Goal: Obtain resource: Download file/media

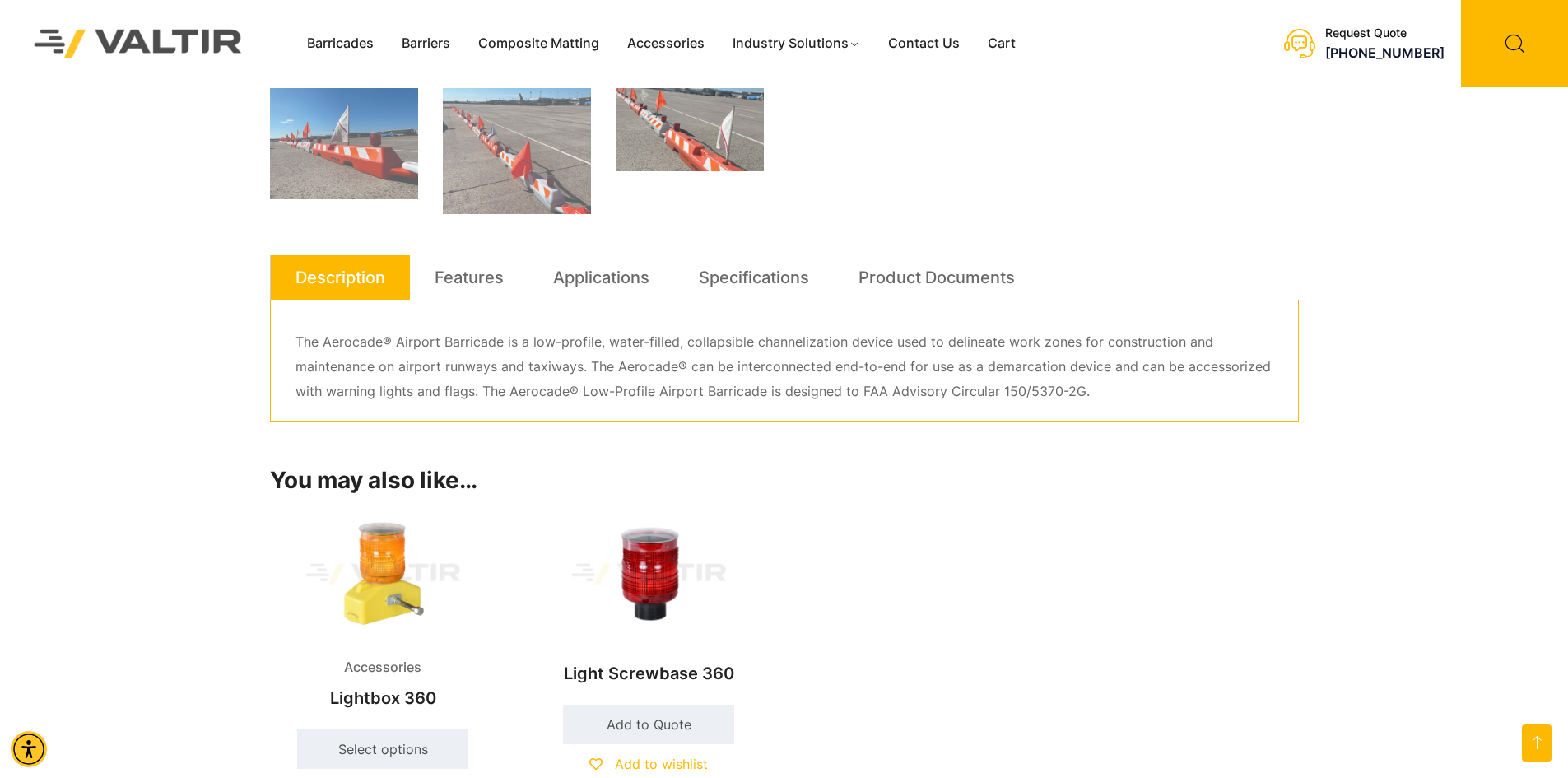
scroll to position [823, 0]
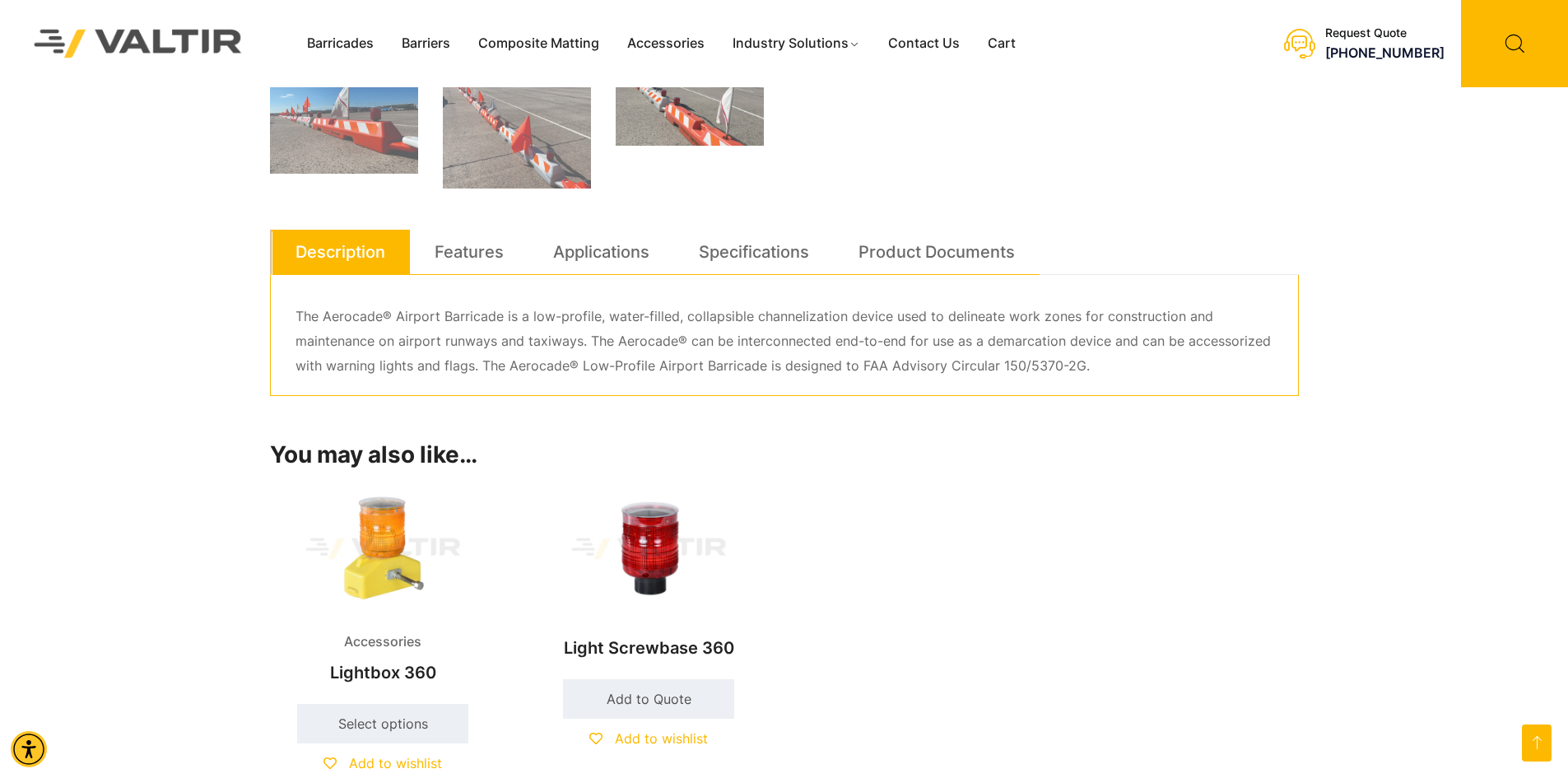
click at [0, 0] on div "Join our mailing list for exciting Valtir Rentals ​news! I want to learn more! …" at bounding box center [0, 0] width 0 height 0
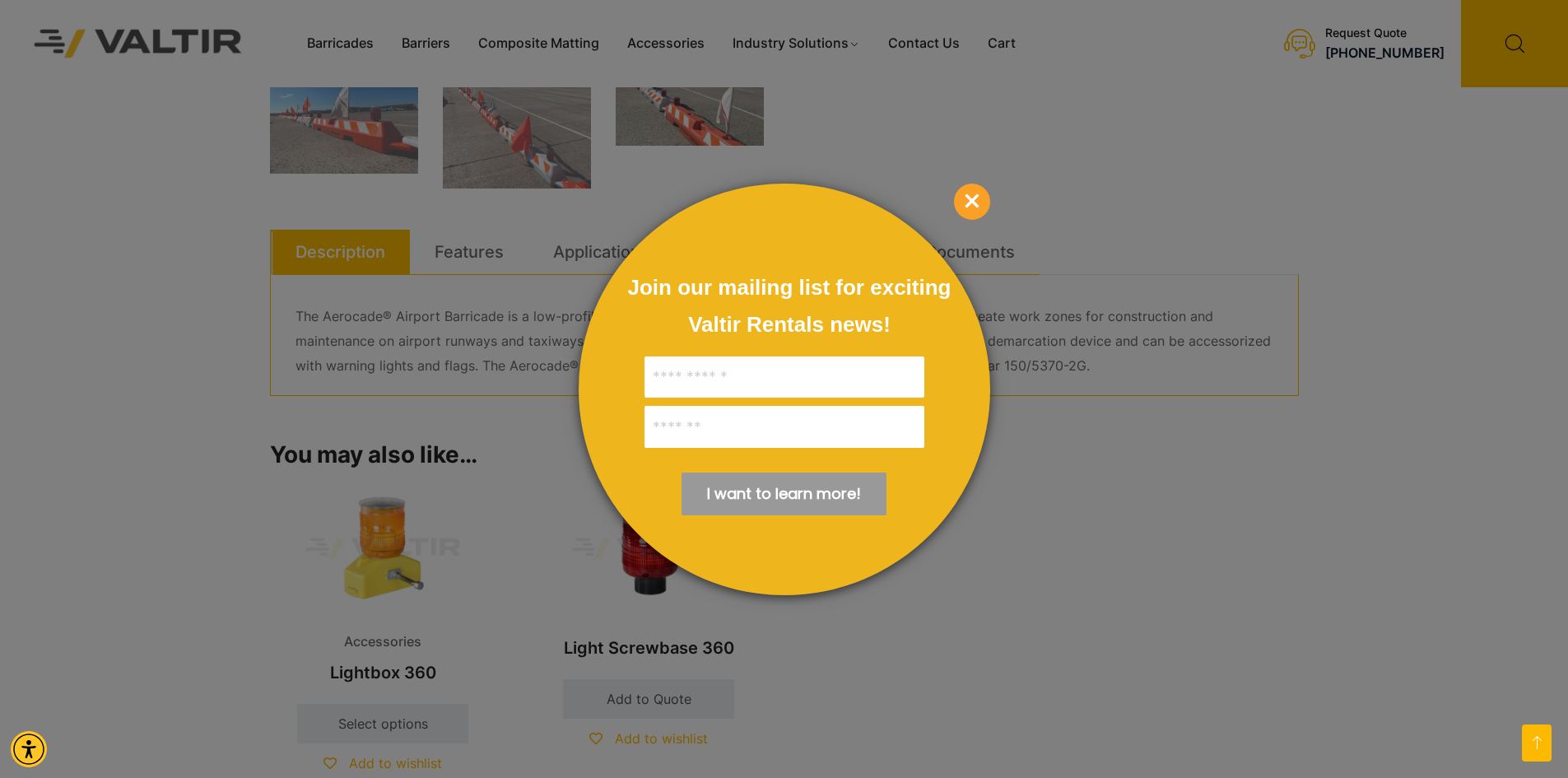
click at [977, 200] on span "×" at bounding box center [972, 201] width 36 height 36
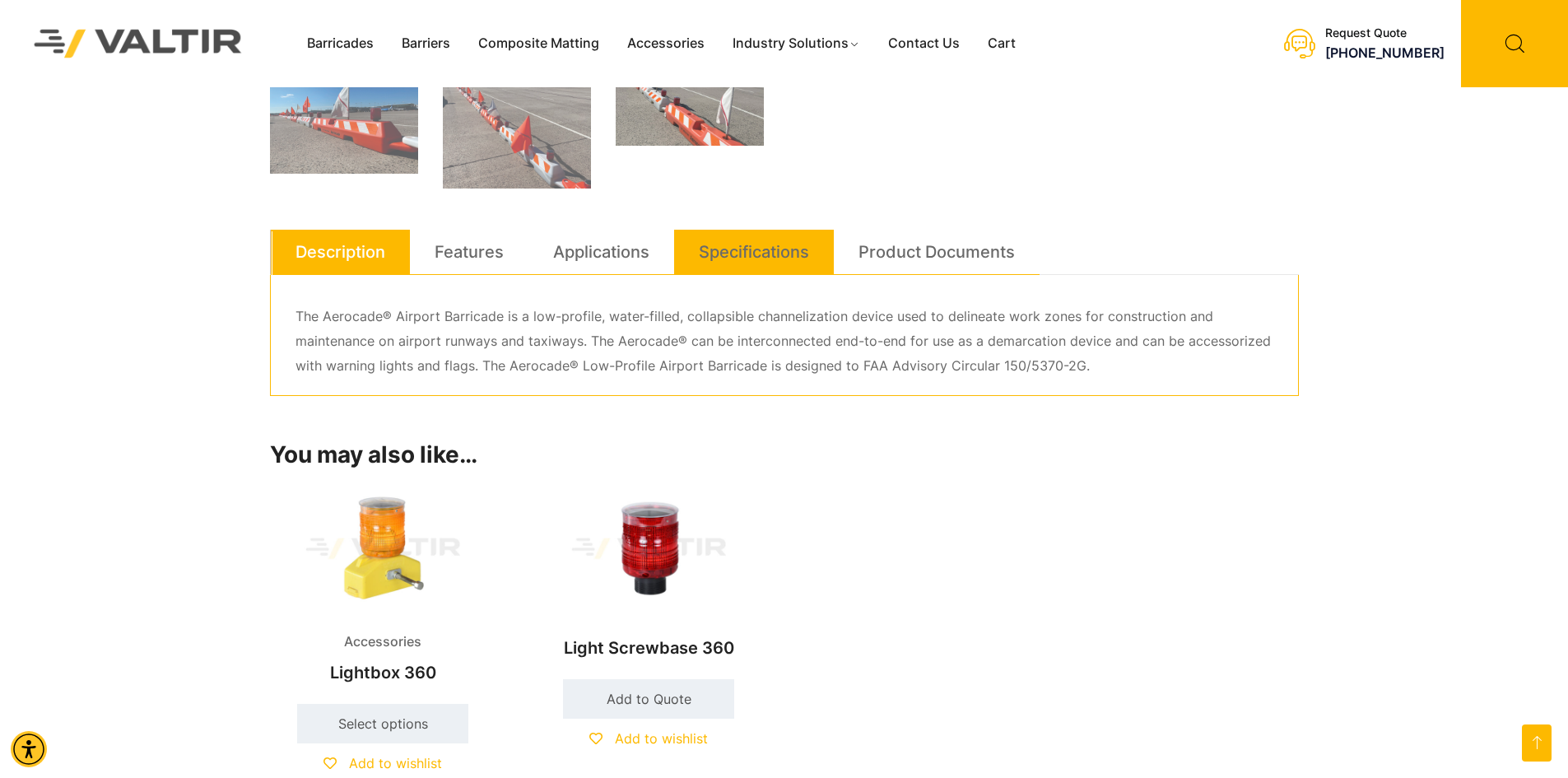
click at [738, 256] on link "Specifications" at bounding box center [754, 252] width 110 height 44
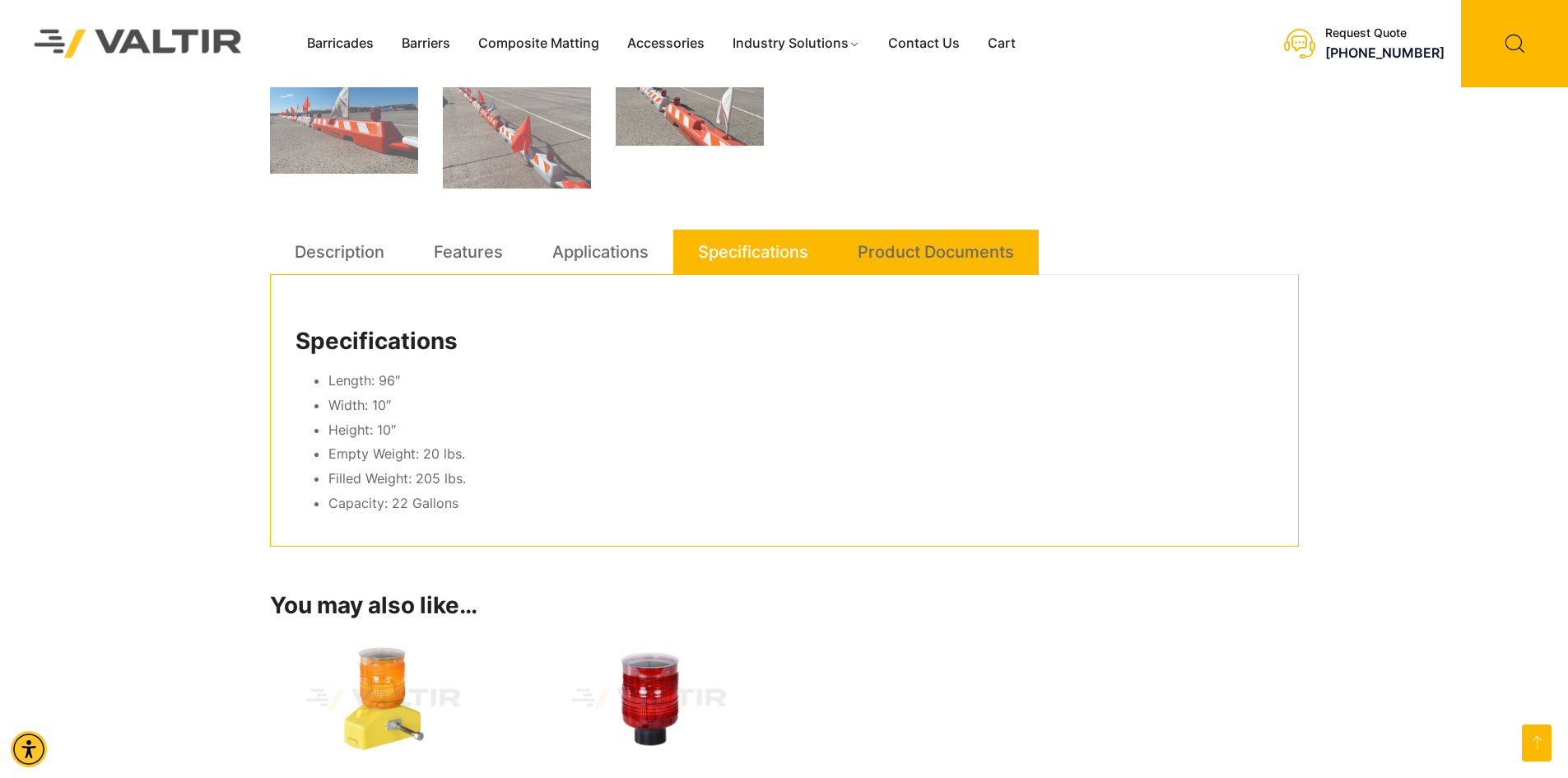
click at [917, 251] on link "Product Documents" at bounding box center [935, 252] width 156 height 44
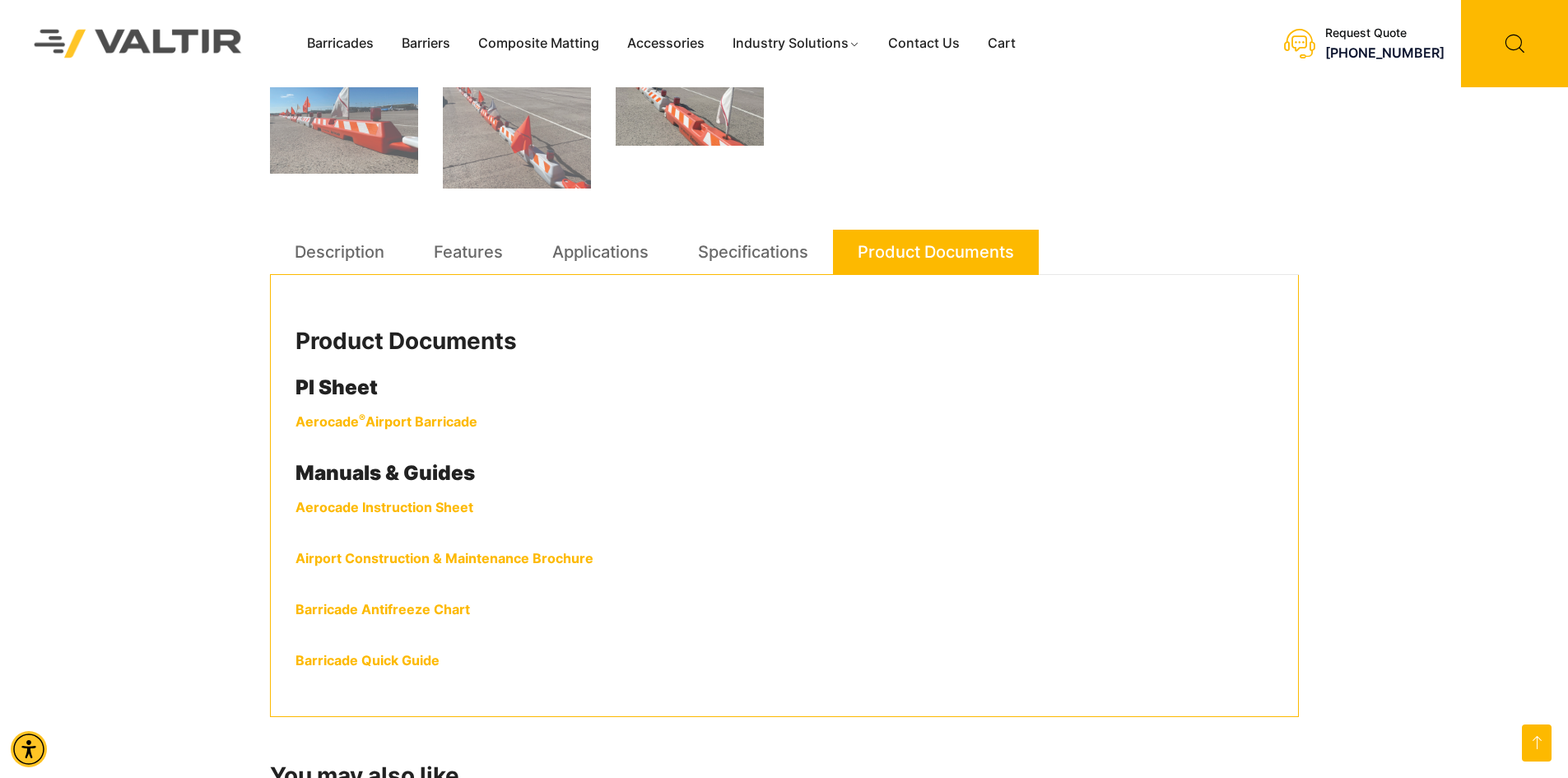
click at [441, 421] on strong "Aerocade ® Airport Barricade" at bounding box center [386, 421] width 182 height 17
click at [469, 505] on link "Aerocade Instruction Sheet" at bounding box center [384, 507] width 178 height 17
click at [455, 560] on link "Airport Construction & Maintenance Brochure" at bounding box center [444, 558] width 298 height 17
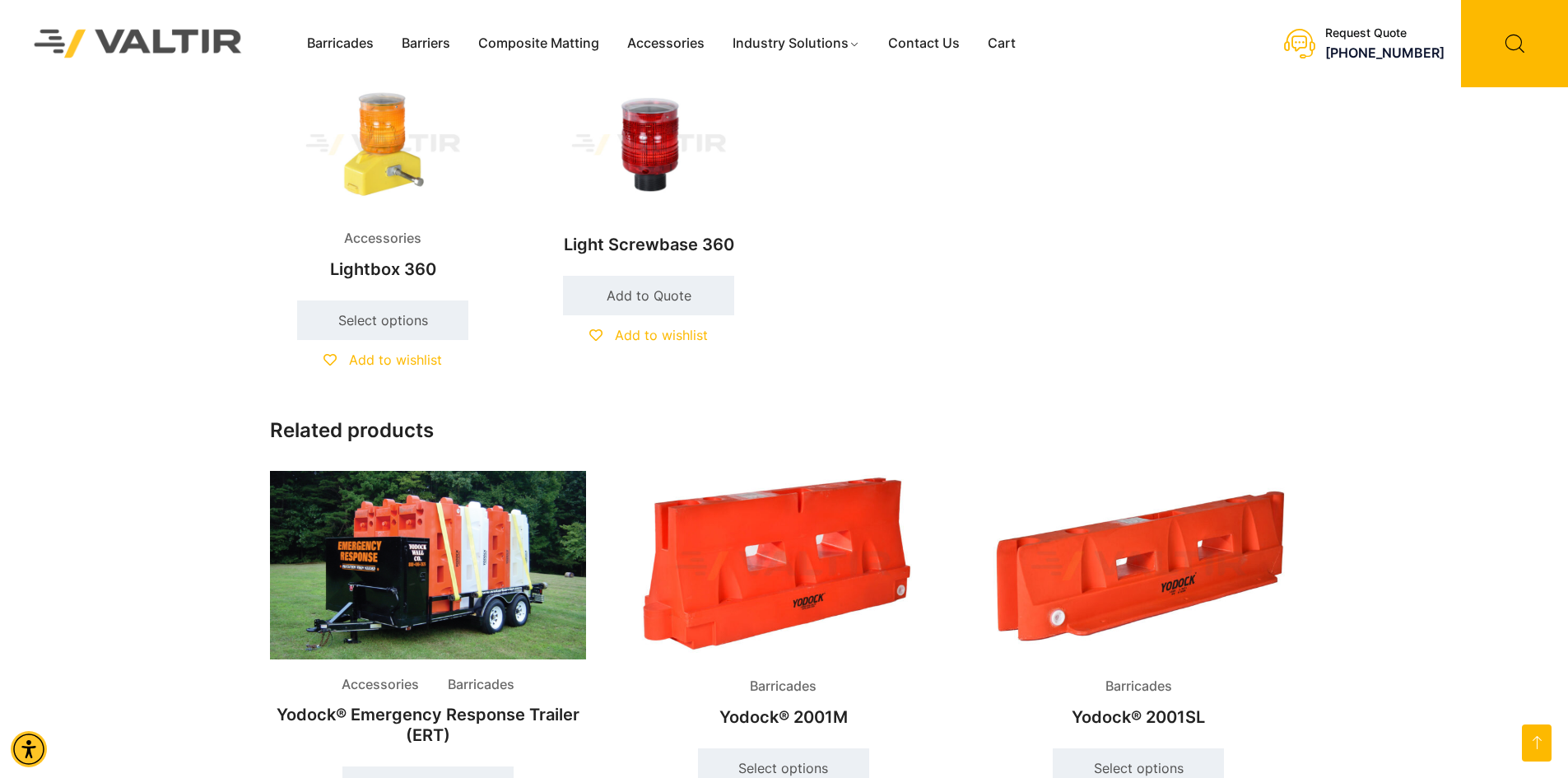
scroll to position [1399, 0]
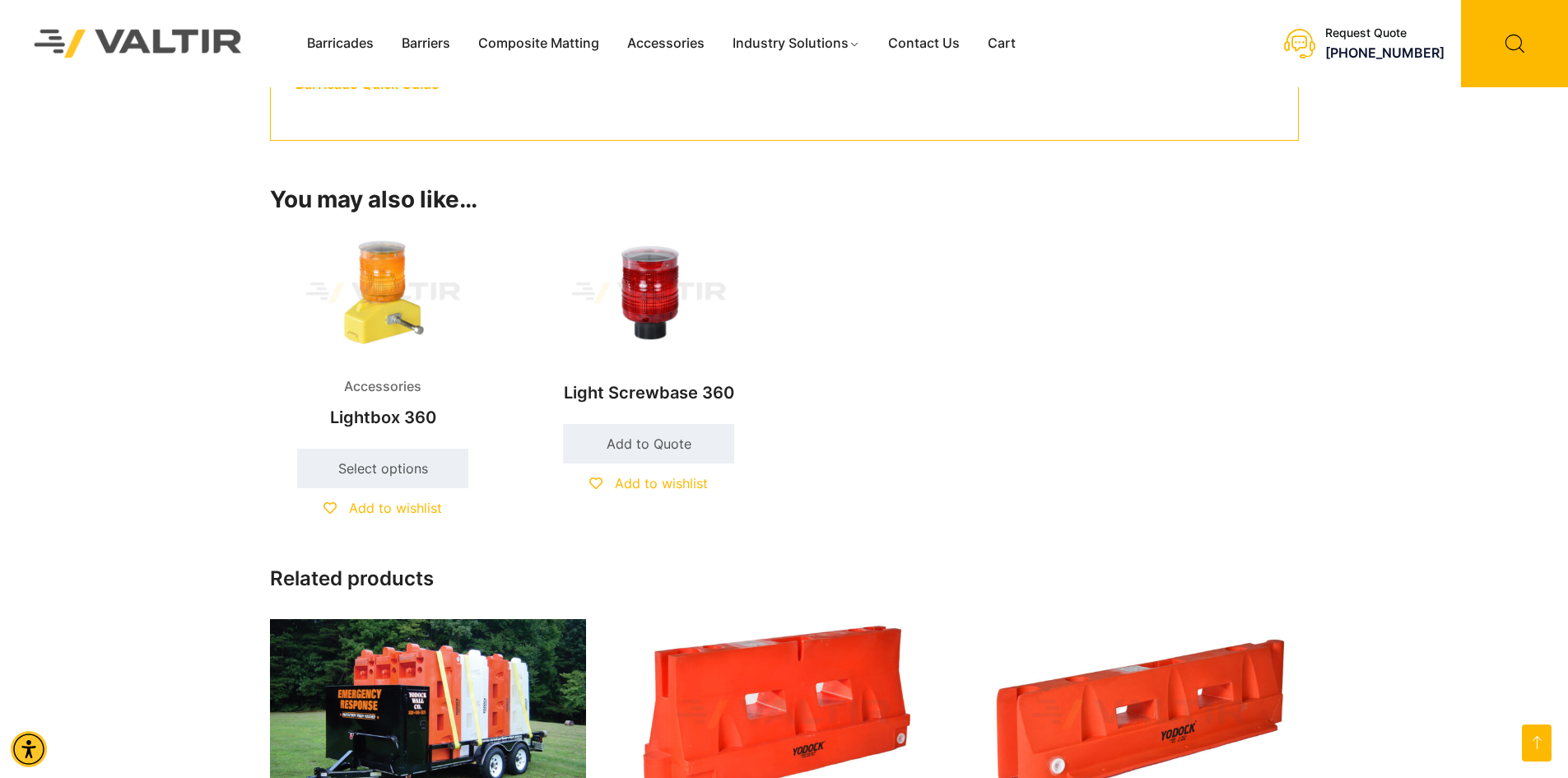
click at [391, 85] on div "Menu Barricades Barriers Composite Matting Accessories Industry Solutions Const…" at bounding box center [723, 43] width 859 height 87
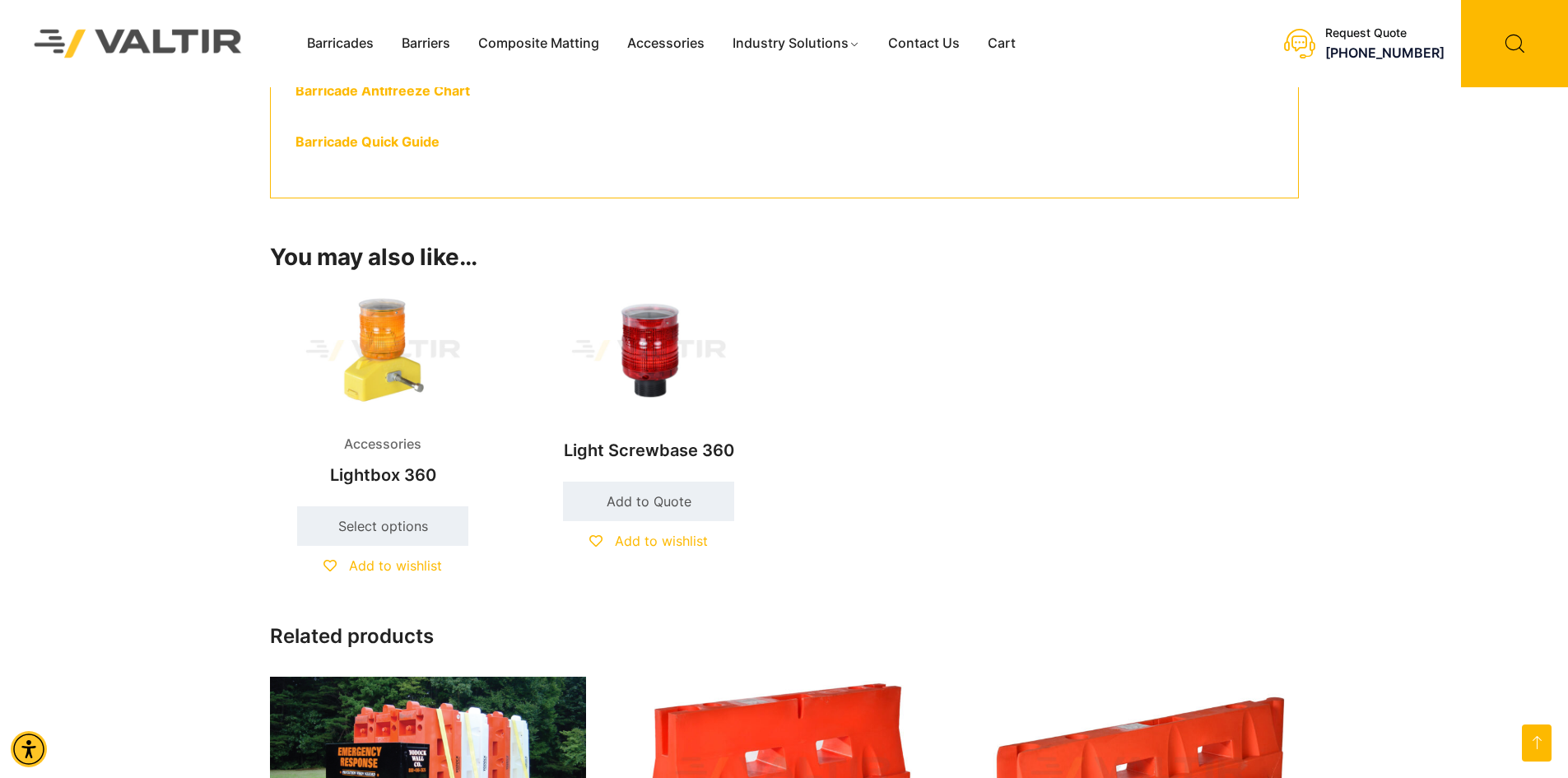
scroll to position [1317, 0]
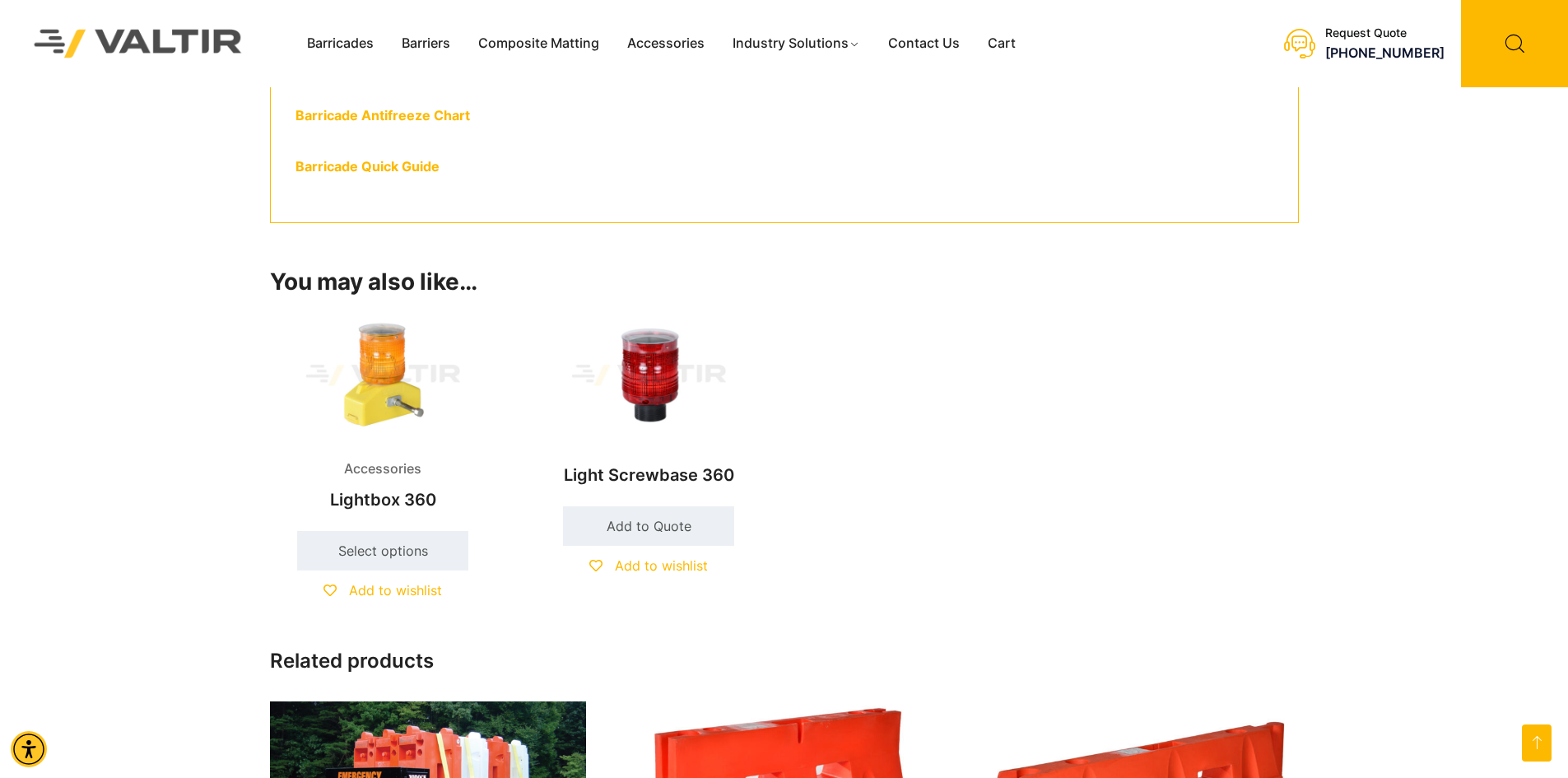
click at [407, 175] on p "Barricade Quick Guide" at bounding box center [784, 167] width 978 height 25
click at [407, 168] on link "Barricade Quick Guide" at bounding box center [367, 166] width 144 height 17
